Goal: Navigation & Orientation: Find specific page/section

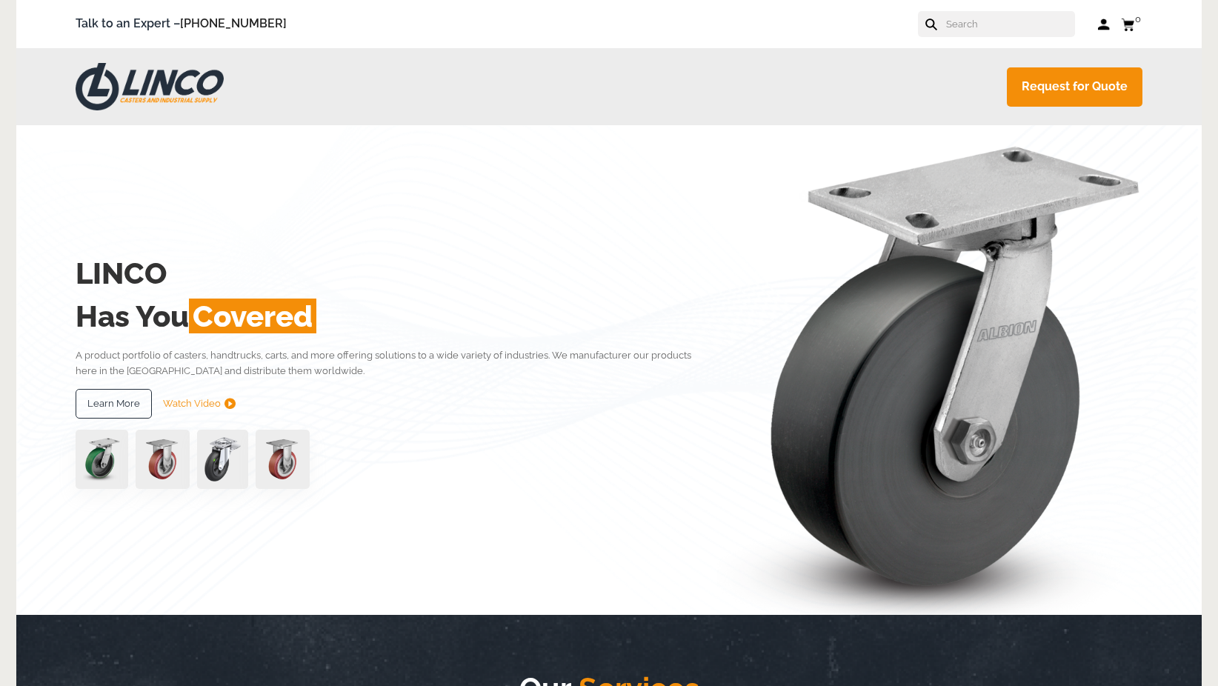
scroll to position [741, 0]
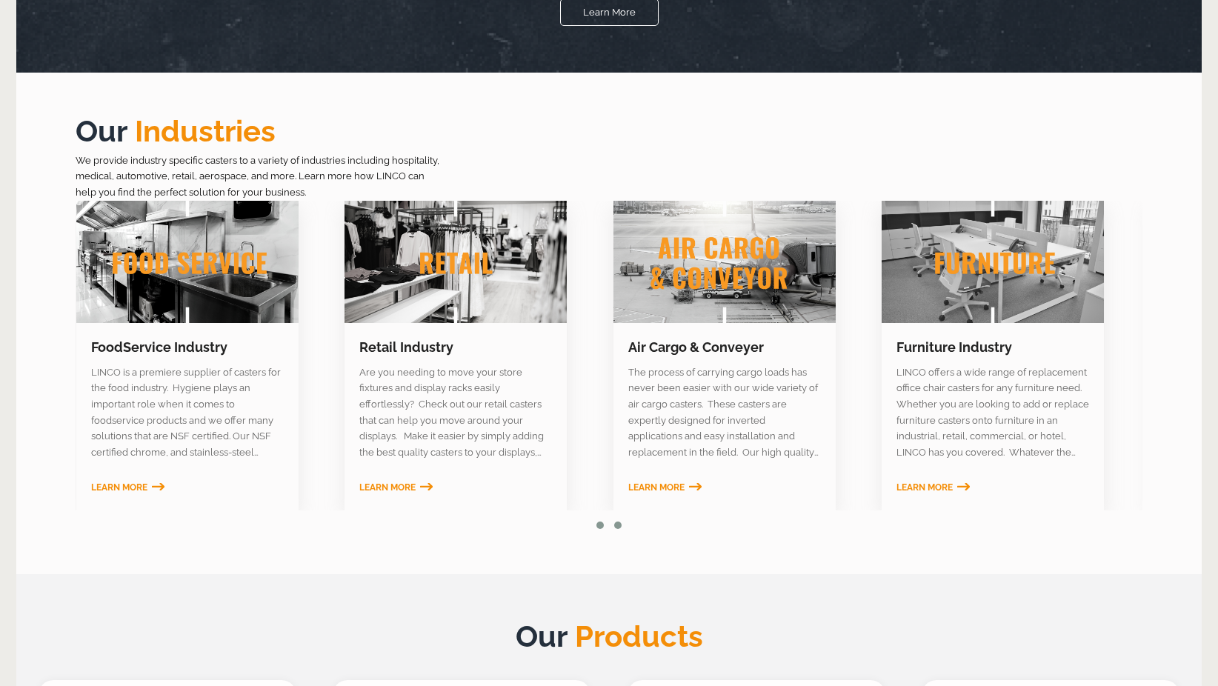
click at [624, 525] on button at bounding box center [618, 525] width 18 height 15
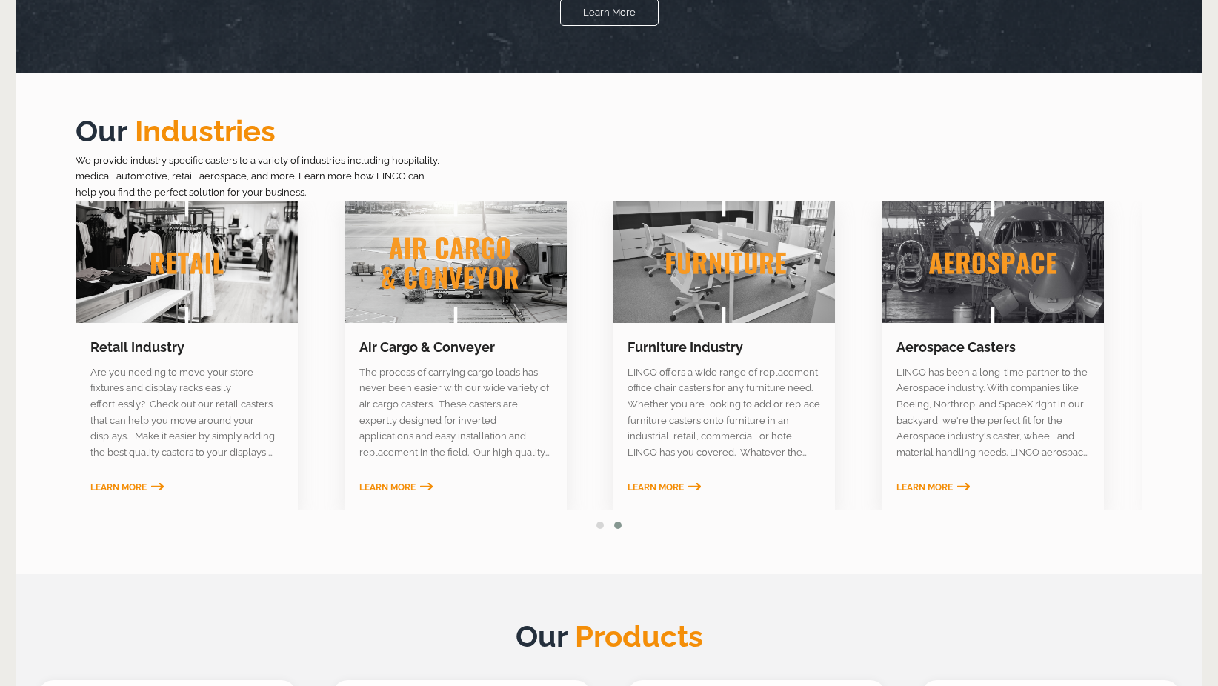
scroll to position [0, 0]
click at [624, 525] on button at bounding box center [618, 525] width 18 height 15
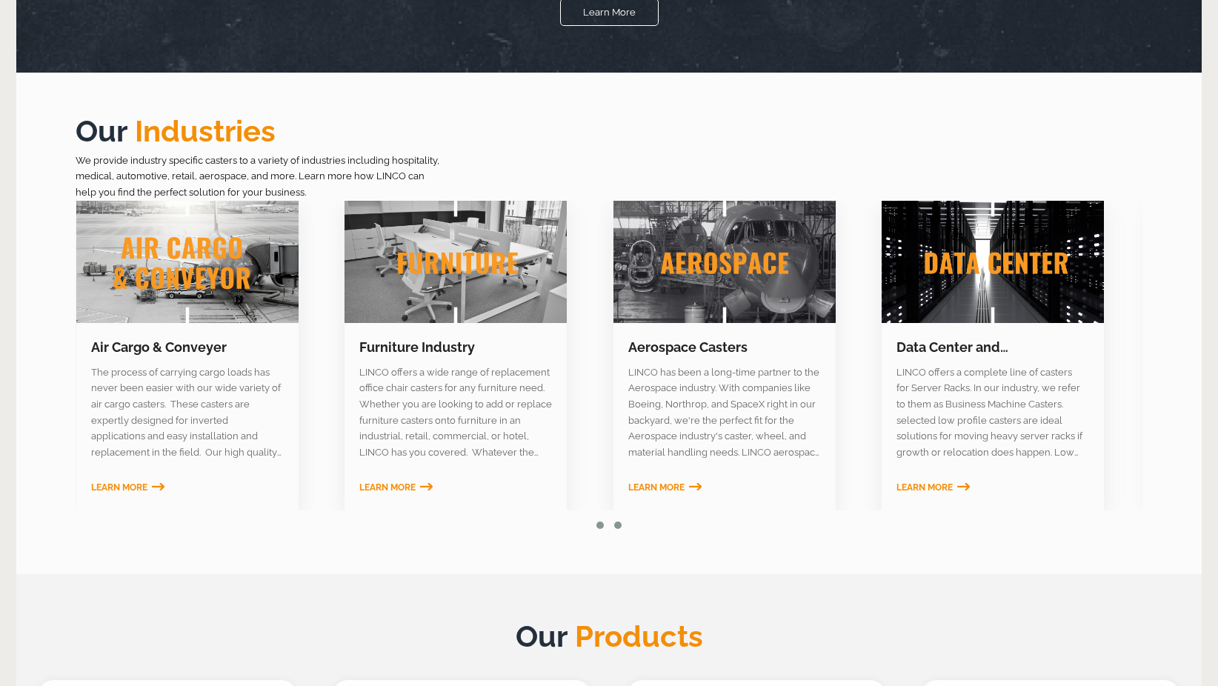
click at [597, 521] on button at bounding box center [600, 525] width 18 height 15
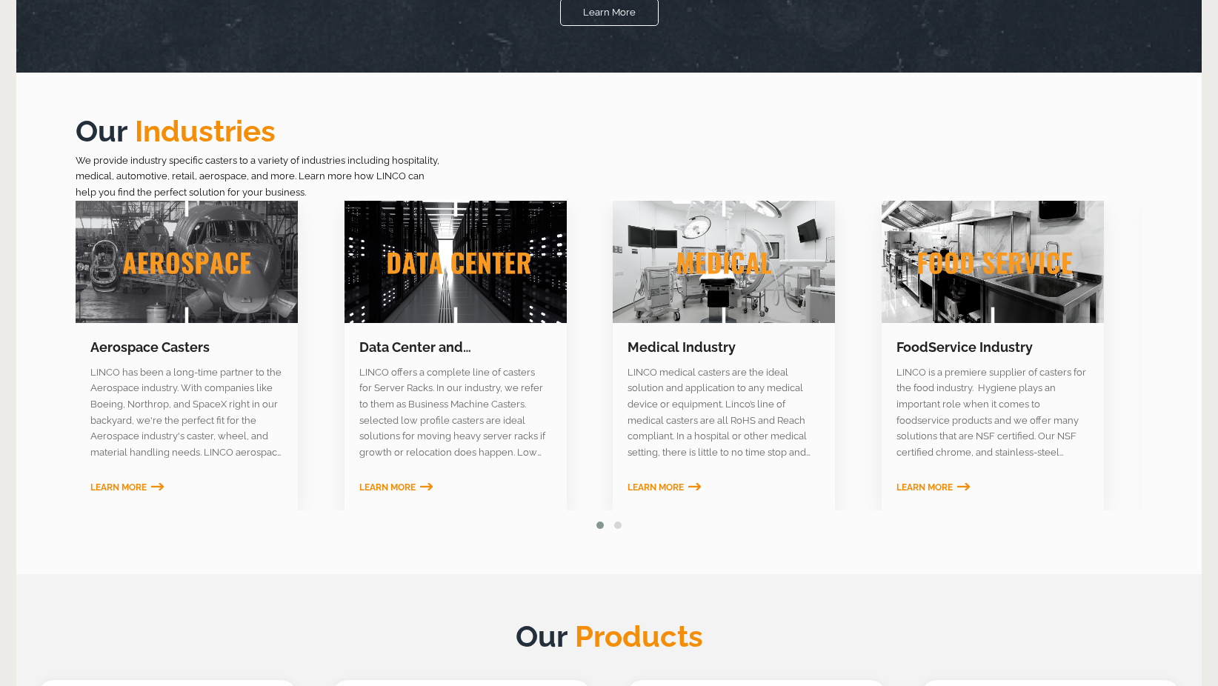
click at [597, 521] on button at bounding box center [600, 525] width 18 height 15
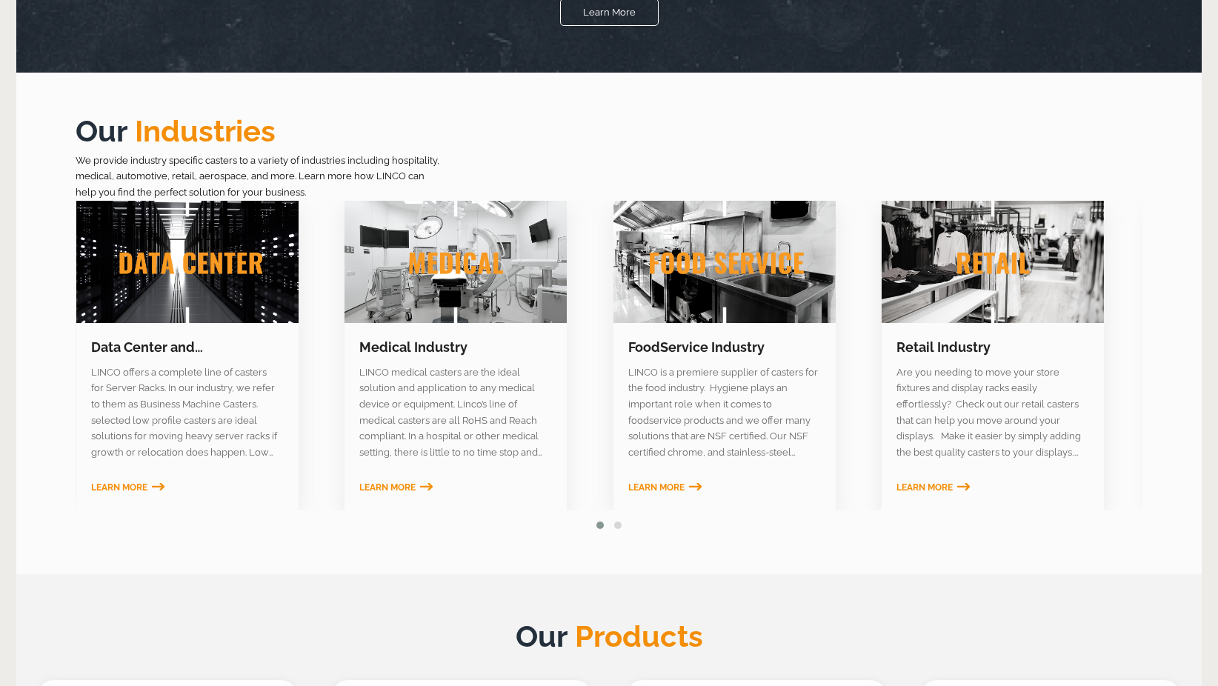
click at [598, 521] on button at bounding box center [600, 525] width 18 height 15
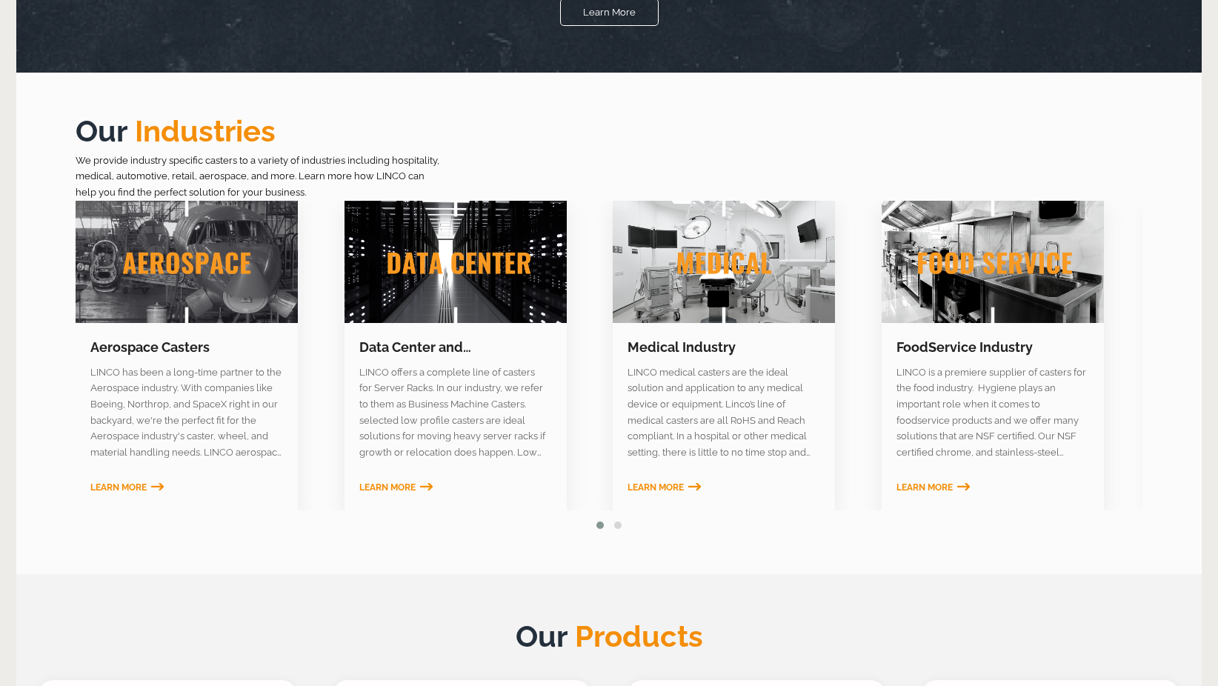
click at [598, 521] on button at bounding box center [600, 525] width 18 height 15
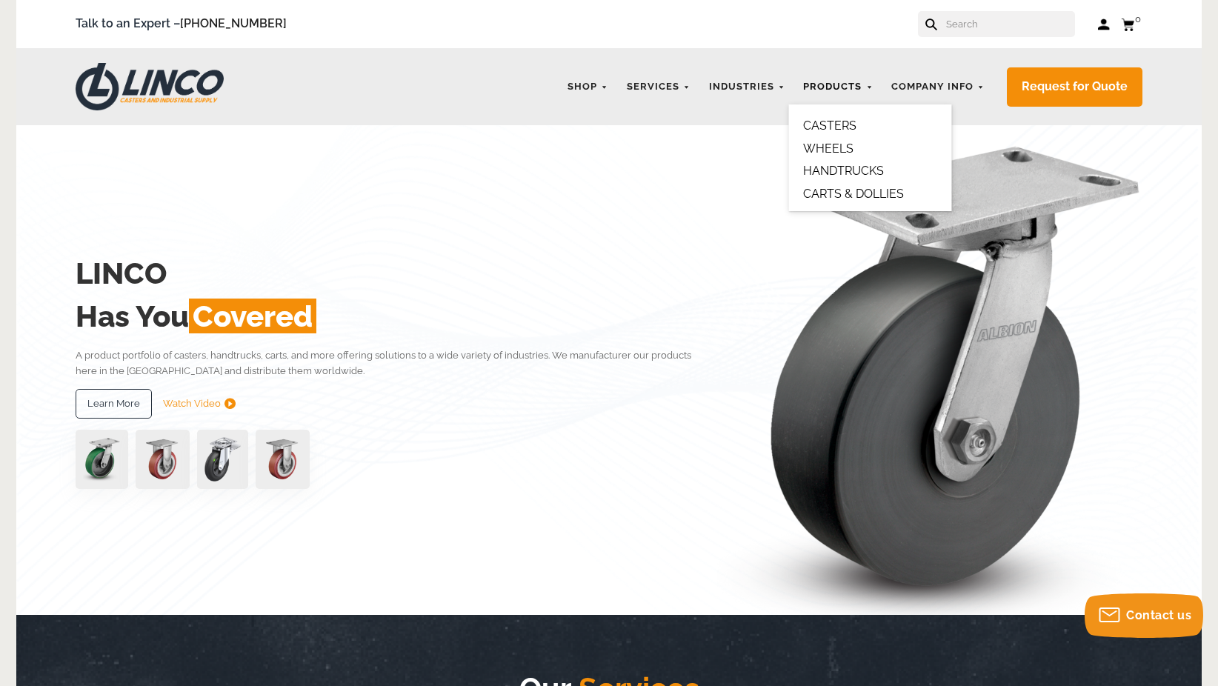
click at [838, 93] on link "Products" at bounding box center [838, 87] width 84 height 29
click at [847, 175] on link "HANDTRUCKS" at bounding box center [843, 171] width 81 height 14
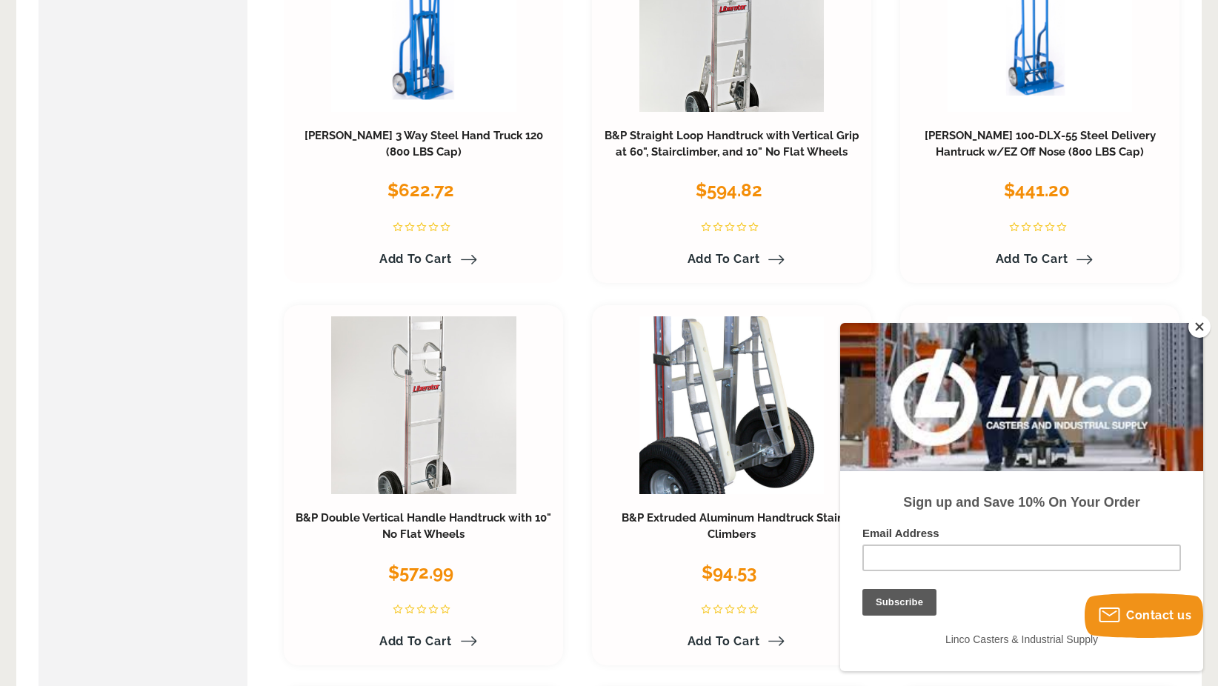
scroll to position [920, 0]
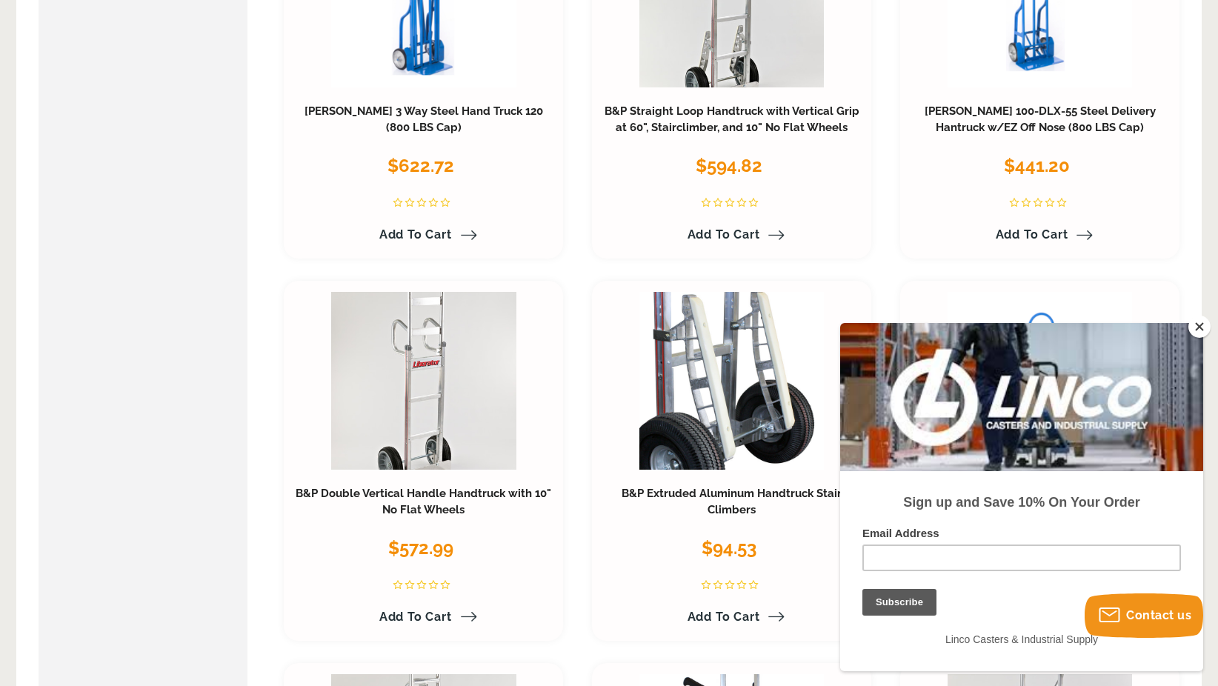
click at [1199, 325] on button "Close" at bounding box center [1199, 327] width 22 height 22
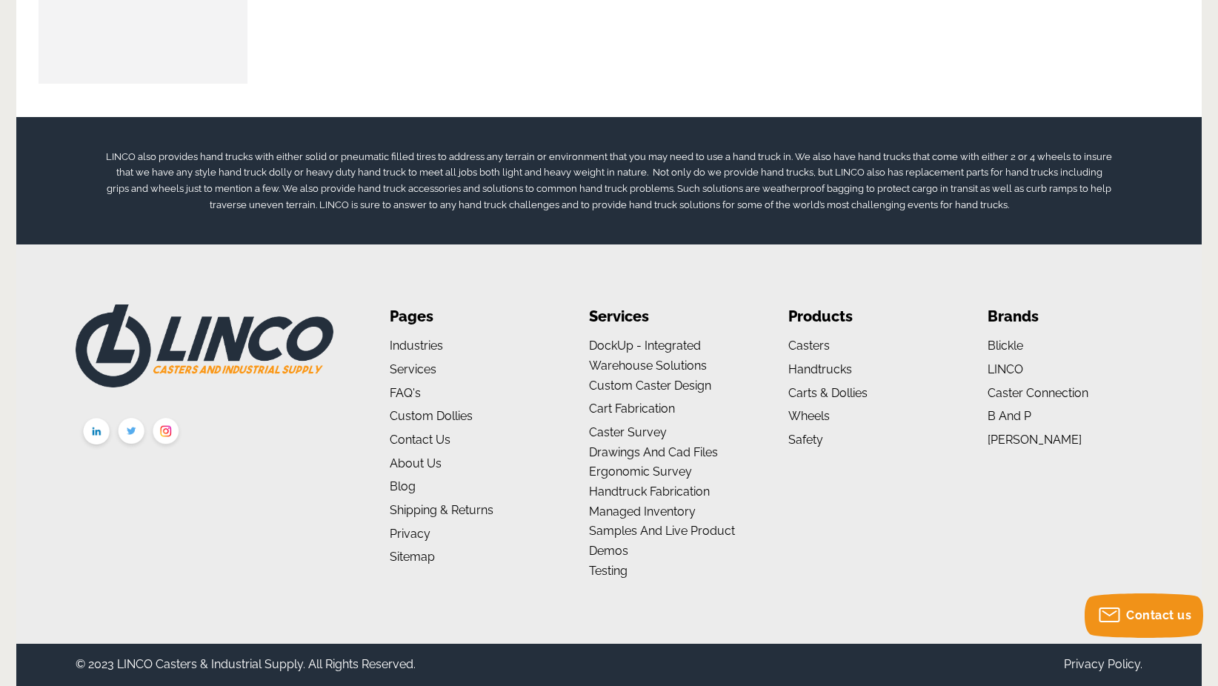
scroll to position [3107, 0]
